Goal: Task Accomplishment & Management: Use online tool/utility

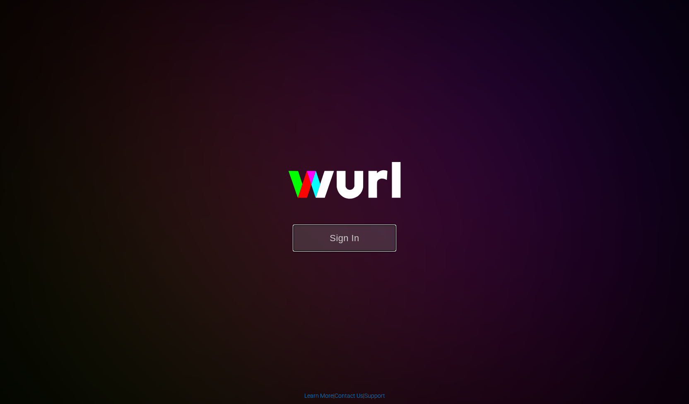
click at [348, 234] on button "Sign In" at bounding box center [345, 237] width 104 height 27
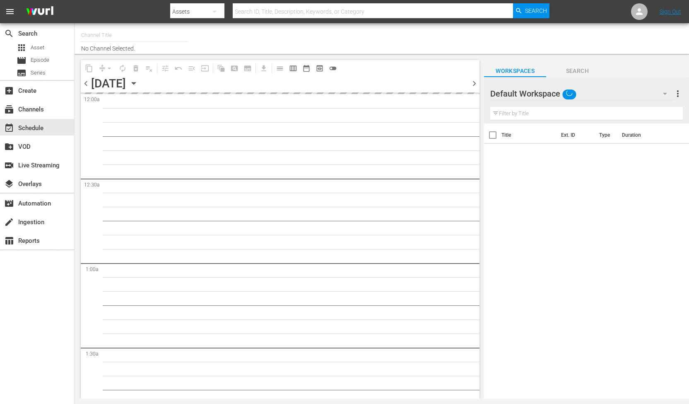
type input "RugbyPass TV (1872)"
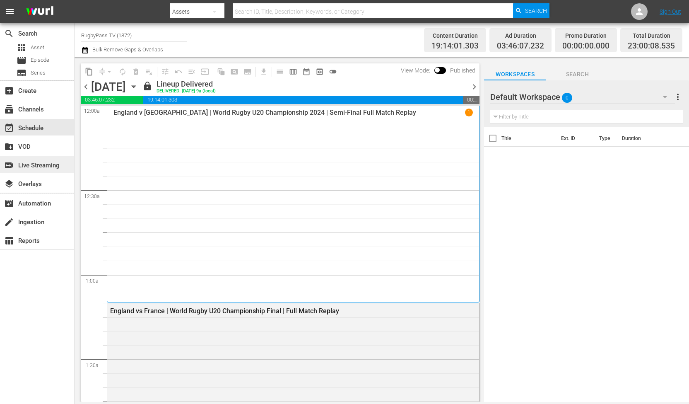
click at [45, 168] on div "switch_video Live Streaming" at bounding box center [23, 163] width 46 height 7
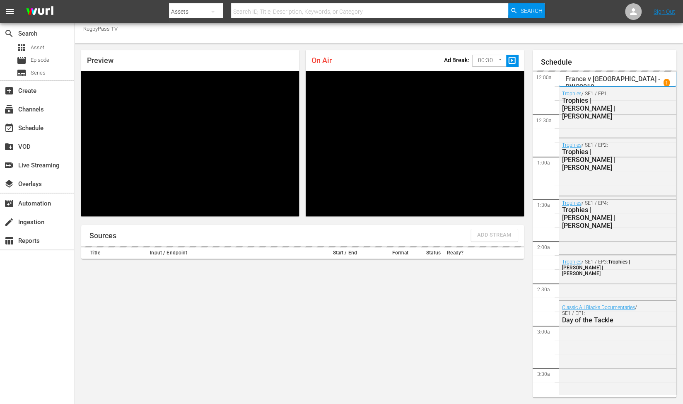
scroll to position [1784, 0]
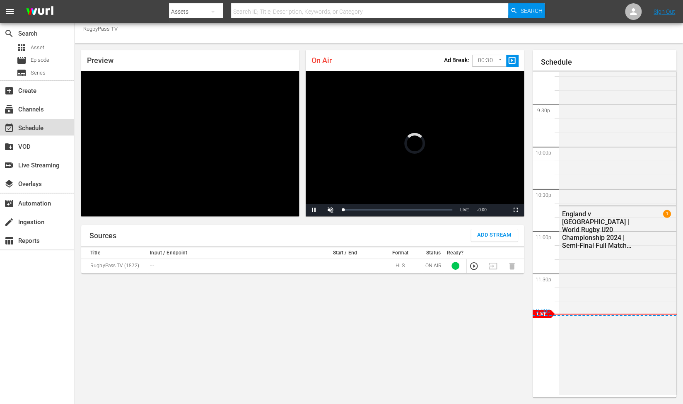
click at [27, 126] on div "event_available Schedule" at bounding box center [23, 126] width 46 height 7
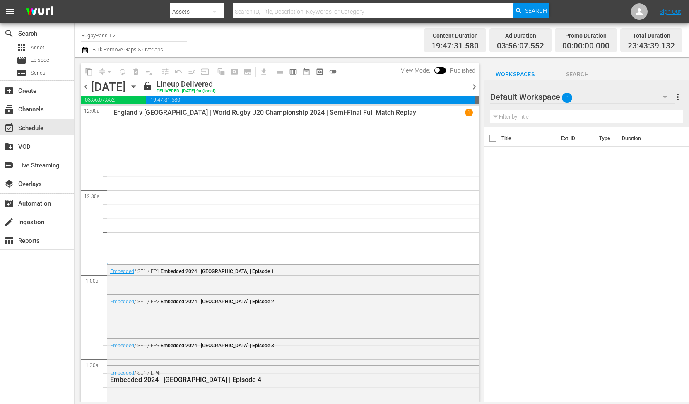
click at [476, 86] on span "chevron_right" at bounding box center [474, 87] width 10 height 10
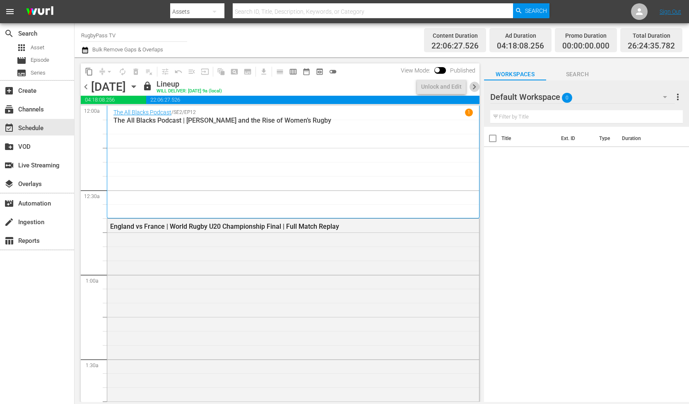
click at [476, 86] on span "chevron_right" at bounding box center [474, 87] width 10 height 10
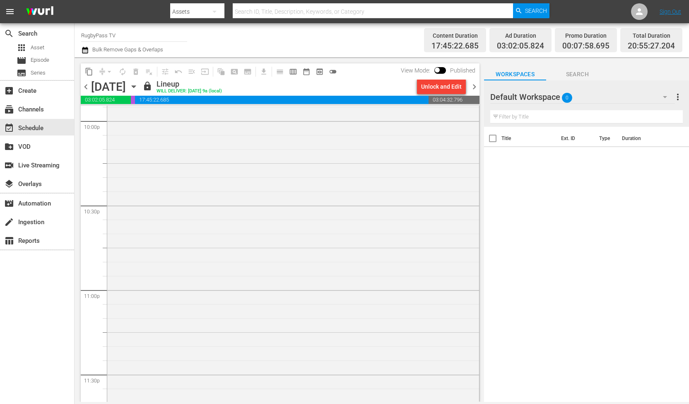
scroll to position [3759, 0]
